Goal: Information Seeking & Learning: Learn about a topic

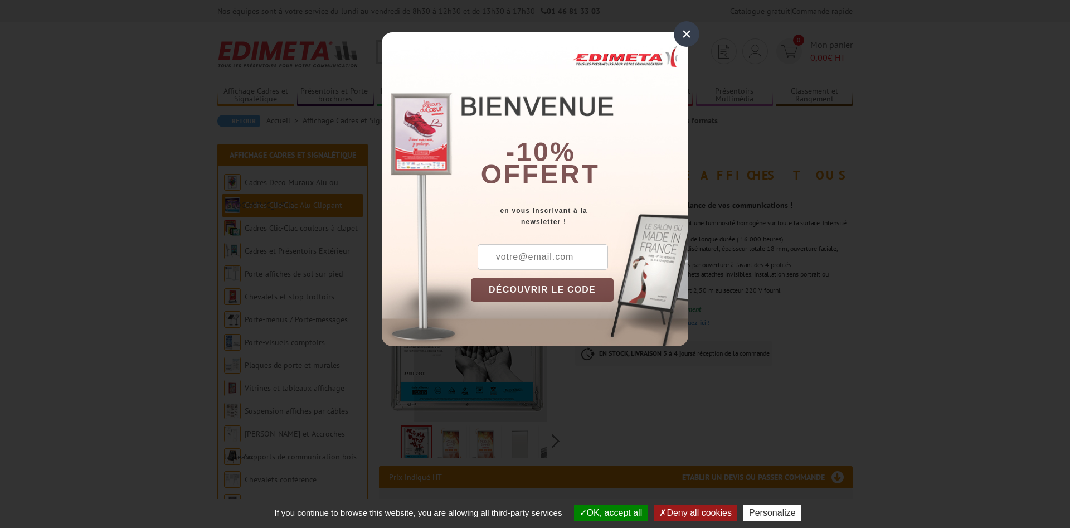
click at [692, 41] on div "×" at bounding box center [687, 34] width 26 height 26
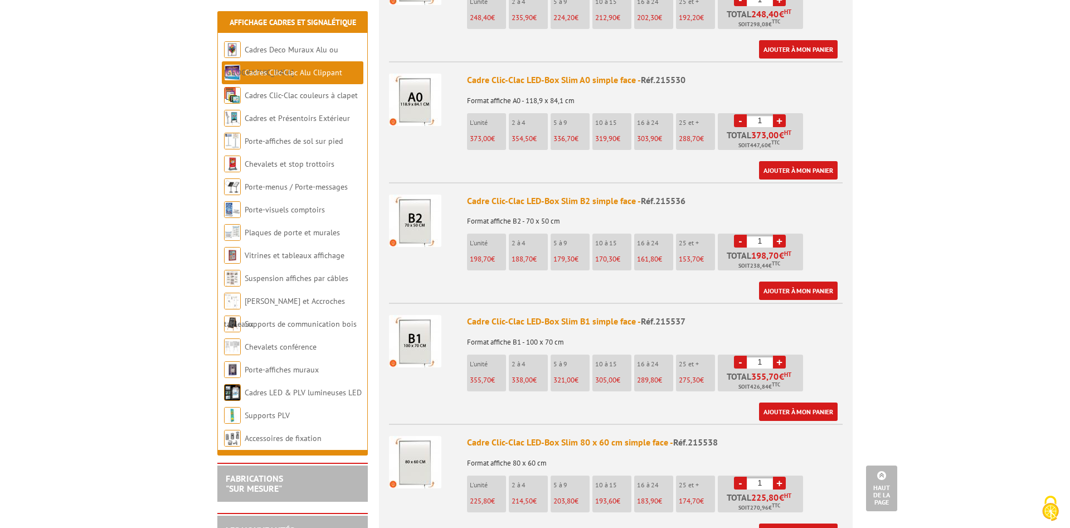
scroll to position [853, 0]
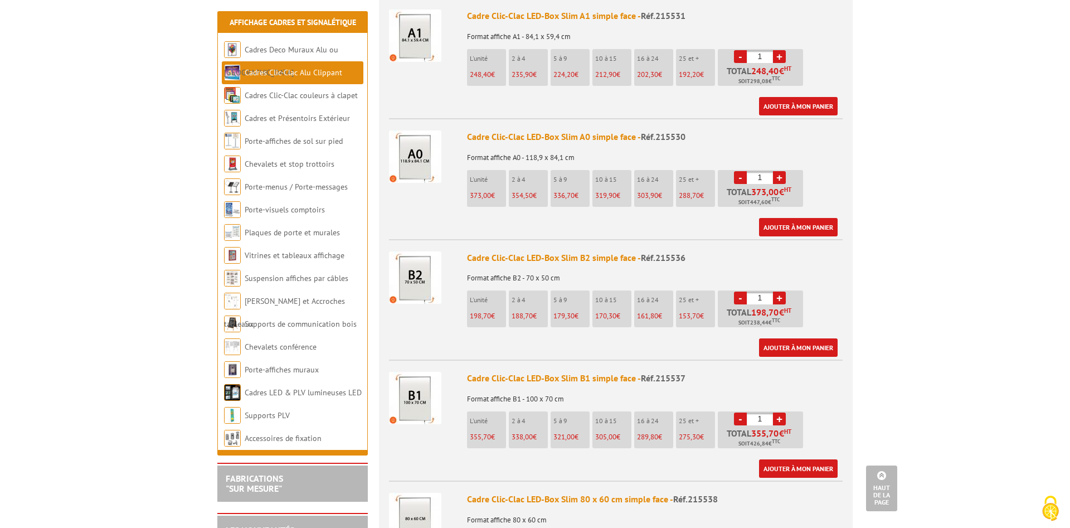
click at [429, 144] on img at bounding box center [415, 156] width 52 height 52
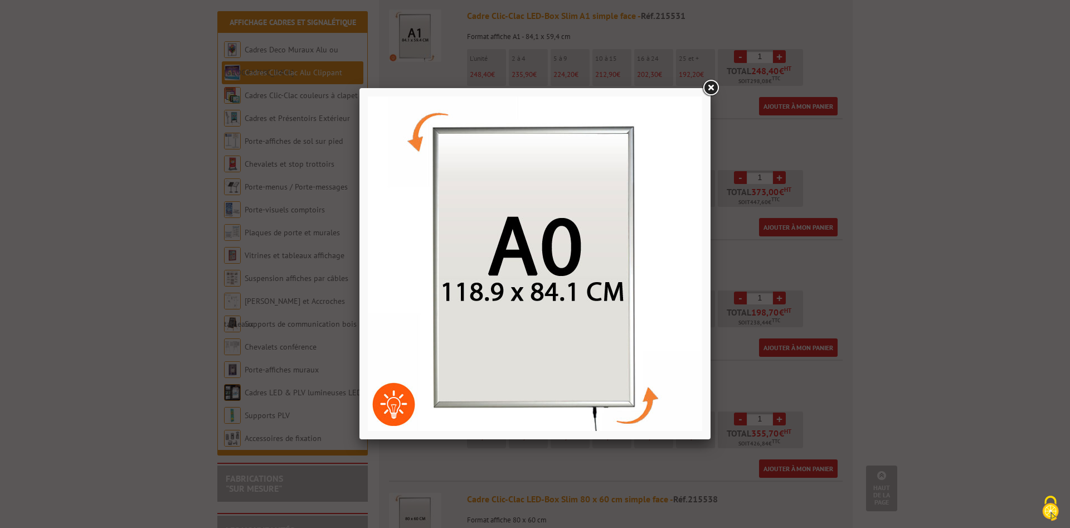
drag, startPoint x: 652, startPoint y: 373, endPoint x: 651, endPoint y: 358, distance: 15.1
click at [652, 373] on img at bounding box center [535, 263] width 334 height 334
click at [683, 245] on img at bounding box center [535, 263] width 334 height 334
click at [715, 87] on link at bounding box center [710, 88] width 20 height 20
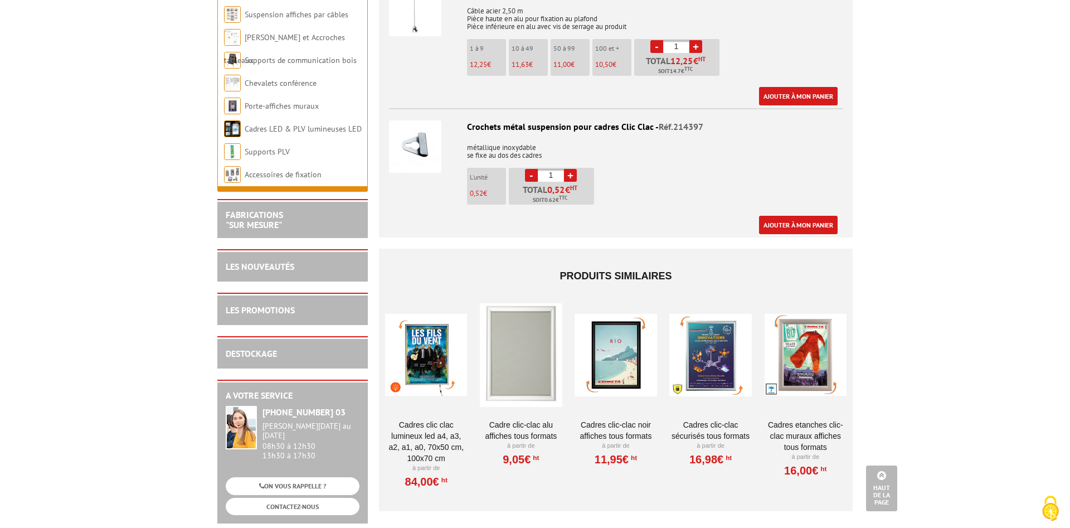
scroll to position [1933, 0]
drag, startPoint x: 456, startPoint y: 301, endPoint x: 416, endPoint y: 203, distance: 106.0
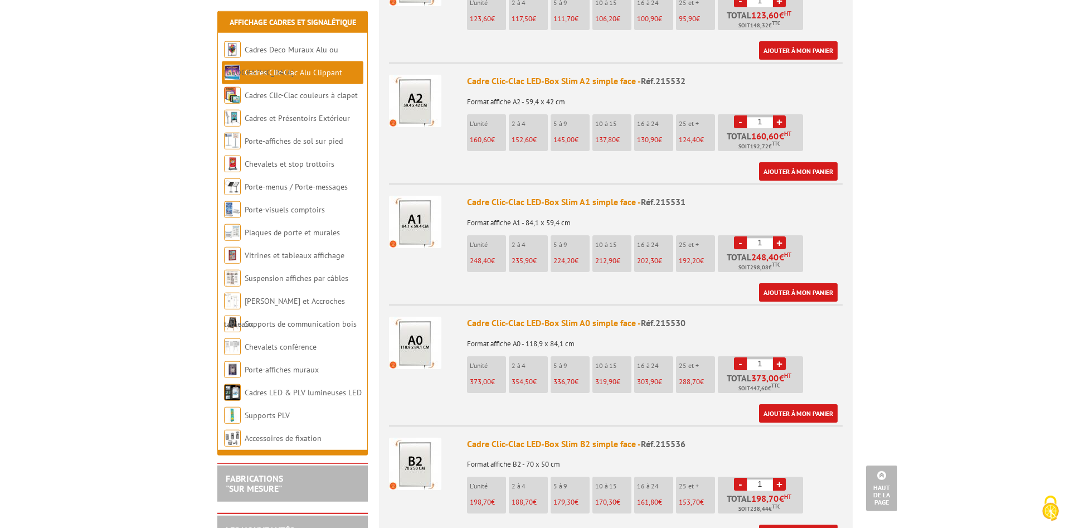
scroll to position [568, 0]
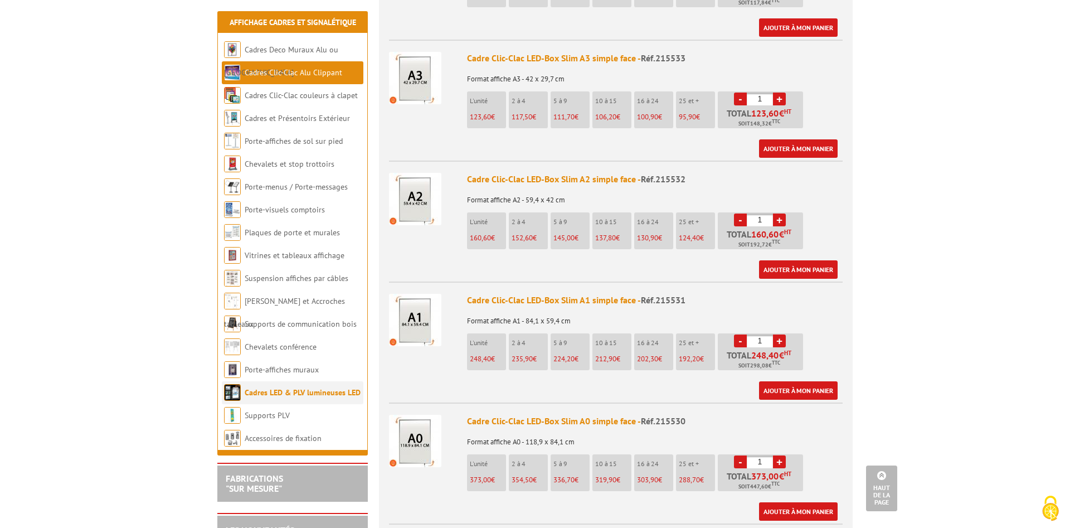
click at [329, 392] on link "Cadres LED & PLV lumineuses LED" at bounding box center [303, 392] width 116 height 10
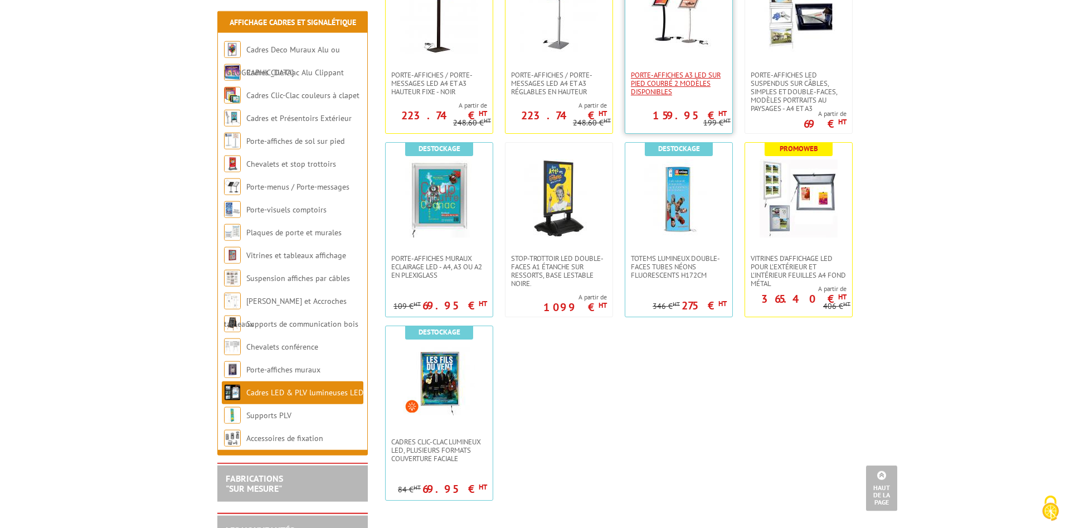
scroll to position [682, 0]
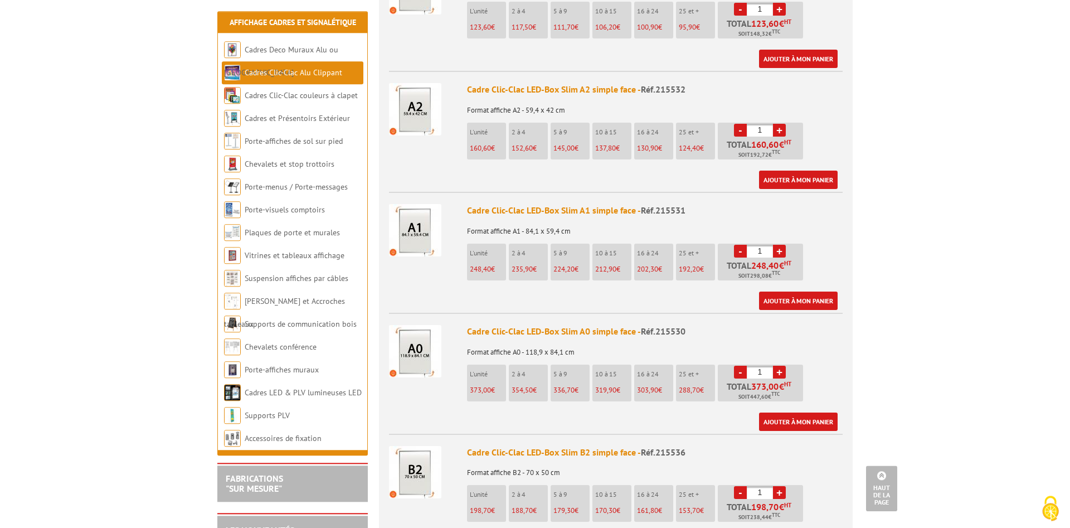
scroll to position [739, 0]
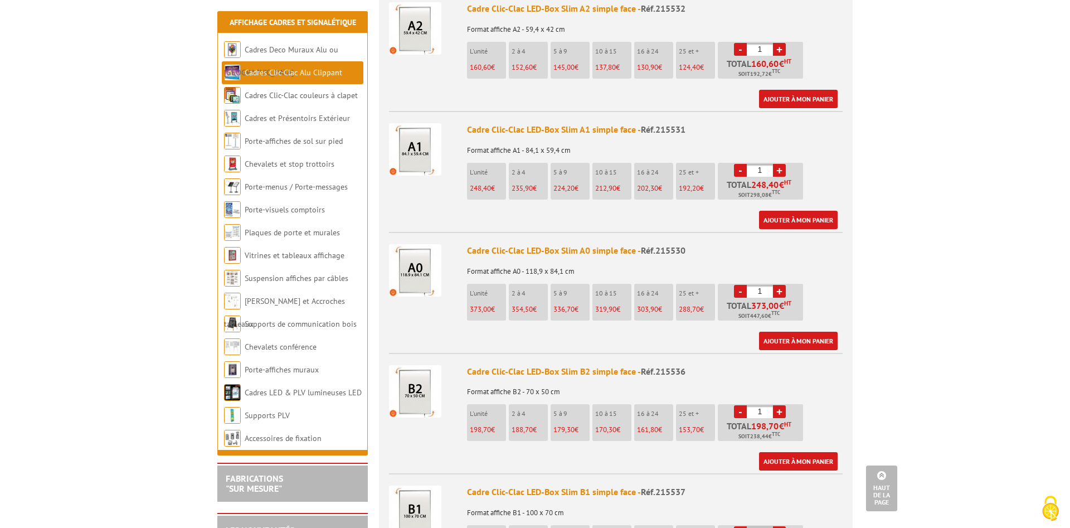
click at [536, 244] on div "Cadre Clic-Clac LED-Box Slim A0 simple face - Réf.215530" at bounding box center [655, 250] width 376 height 13
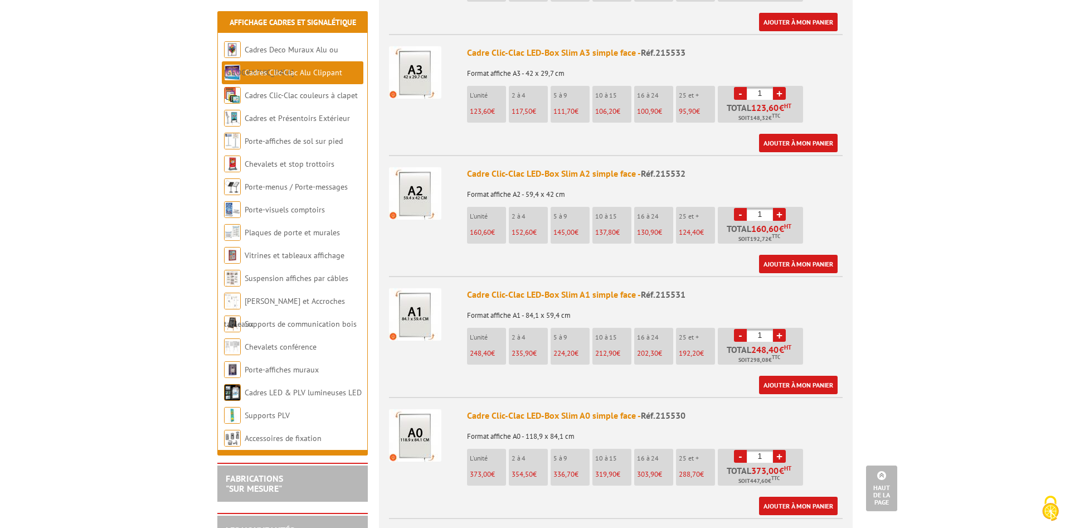
scroll to position [625, 0]
